Goal: Find contact information

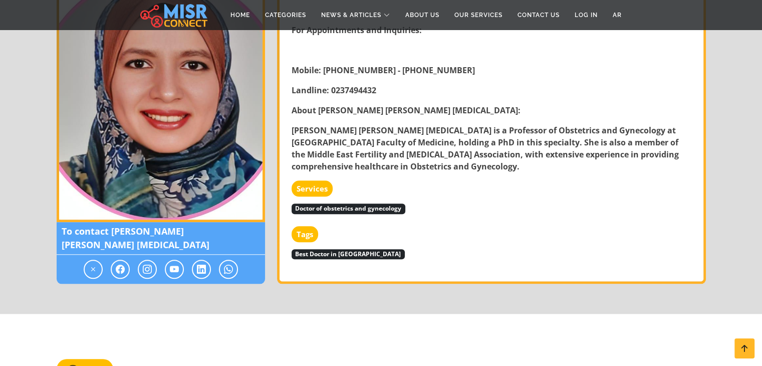
scroll to position [887, 0]
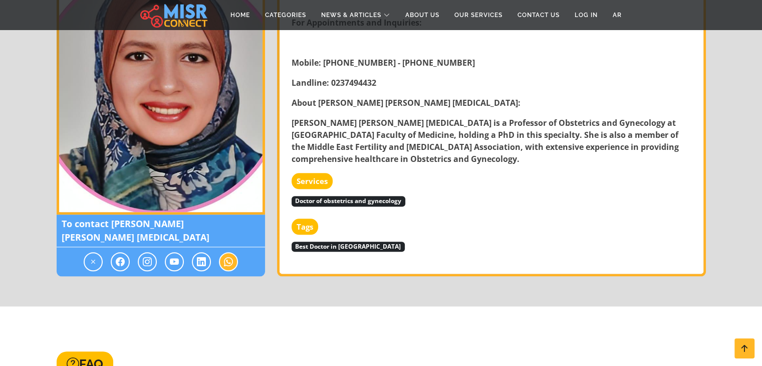
click at [231, 256] on icon at bounding box center [228, 261] width 9 height 12
click at [122, 258] on icon at bounding box center [120, 261] width 9 height 12
click at [118, 257] on icon at bounding box center [120, 261] width 9 height 12
click at [121, 262] on icon at bounding box center [120, 261] width 9 height 12
click at [114, 257] on span at bounding box center [120, 261] width 19 height 19
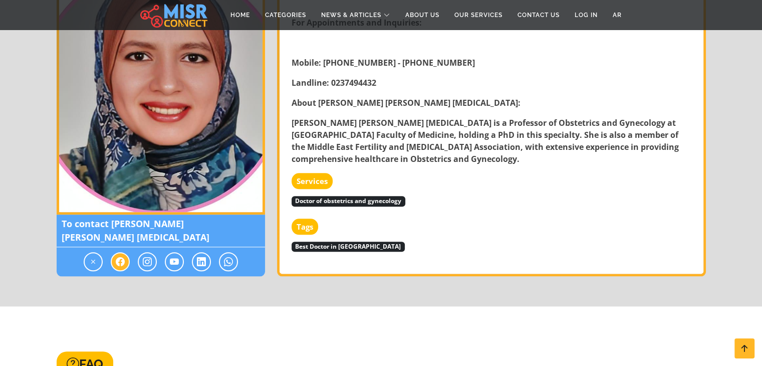
click at [114, 257] on span at bounding box center [120, 261] width 19 height 19
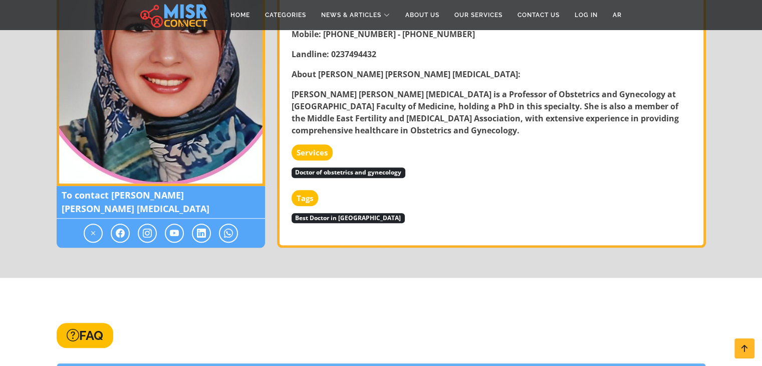
scroll to position [919, 0]
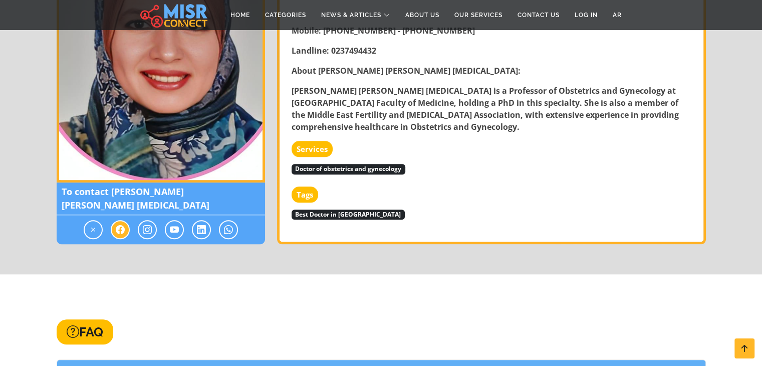
click at [122, 223] on icon at bounding box center [120, 229] width 9 height 12
click at [116, 223] on icon at bounding box center [120, 229] width 9 height 12
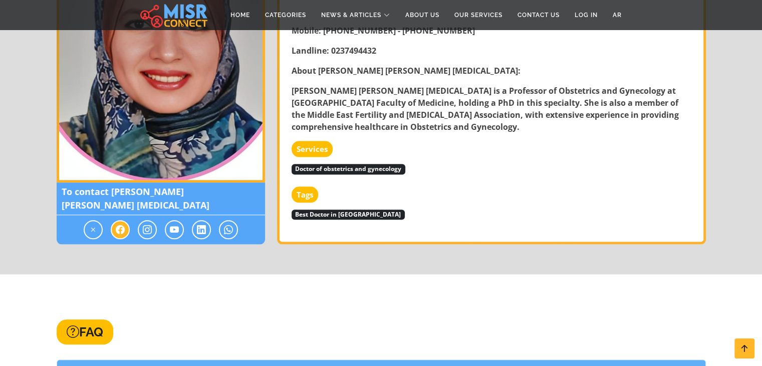
click at [116, 223] on icon at bounding box center [120, 229] width 9 height 12
click at [123, 231] on icon at bounding box center [120, 229] width 9 height 12
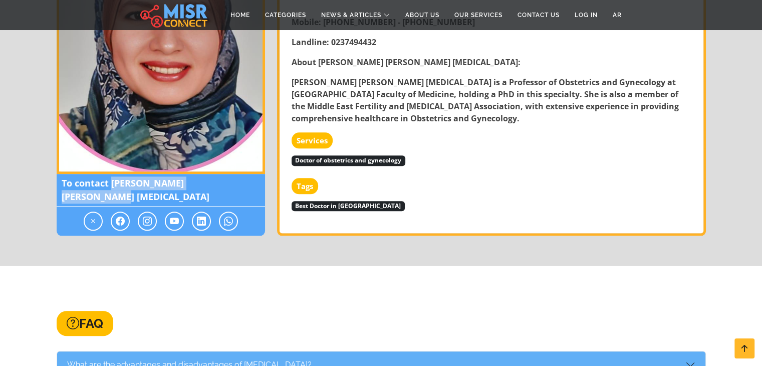
drag, startPoint x: 248, startPoint y: 192, endPoint x: 111, endPoint y: 193, distance: 137.8
click at [111, 193] on span "To contact [PERSON_NAME] [PERSON_NAME] [MEDICAL_DATA]" at bounding box center [161, 190] width 208 height 33
copy span "[PERSON_NAME] [PERSON_NAME] [MEDICAL_DATA]"
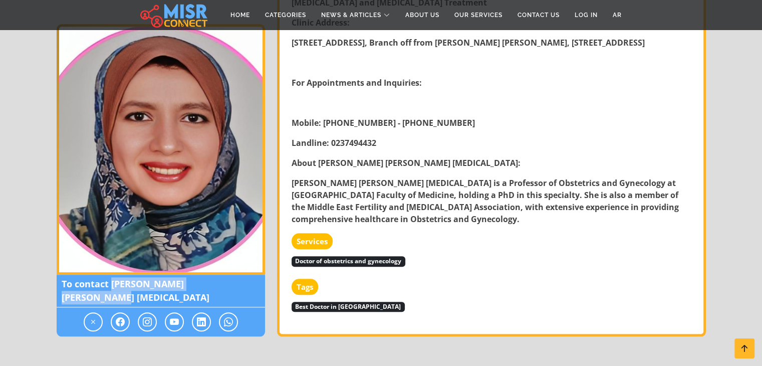
scroll to position [826, 0]
